Goal: Transaction & Acquisition: Book appointment/travel/reservation

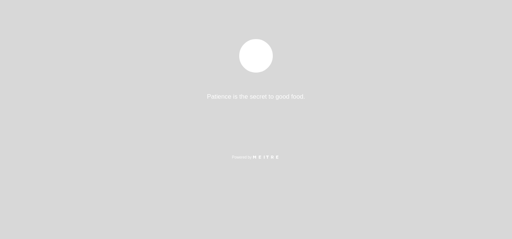
select select "es"
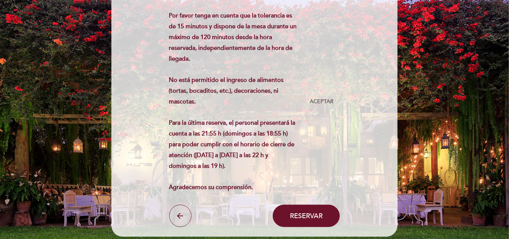
scroll to position [131, 0]
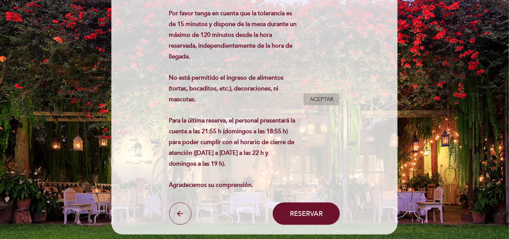
drag, startPoint x: 312, startPoint y: 216, endPoint x: 325, endPoint y: 98, distance: 118.2
click at [325, 98] on form "Cargo por servicio : 0 % Nothing selected 0 % 15 % 18 % 20 % Restricciones alim…" at bounding box center [255, 96] width 276 height 260
click at [325, 98] on span "Aceptar" at bounding box center [322, 100] width 24 height 8
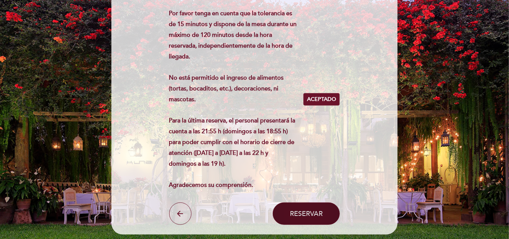
click at [295, 212] on span "Reservar" at bounding box center [306, 214] width 33 height 8
click at [301, 220] on button "Reservar" at bounding box center [306, 214] width 67 height 22
click at [300, 213] on span "Reservar" at bounding box center [306, 214] width 33 height 8
click at [299, 220] on button "Reservar" at bounding box center [306, 214] width 67 height 22
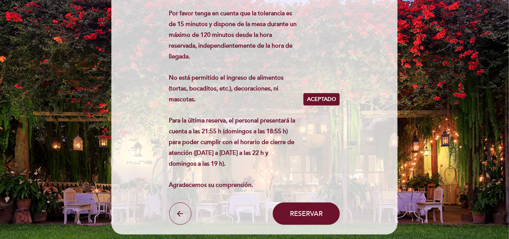
click at [343, 152] on form "Cargo por servicio : 0 % Nothing selected 0 % 15 % 18 % 20 % Restricciones alim…" at bounding box center [255, 96] width 276 height 260
